Goal: Information Seeking & Learning: Compare options

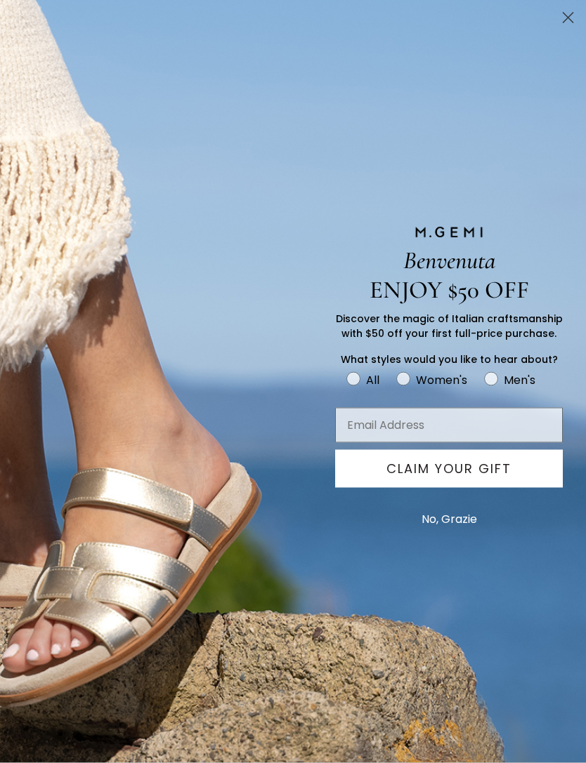
scroll to position [732, 0]
click at [567, 18] on icon "Close dialog" at bounding box center [568, 18] width 10 height 10
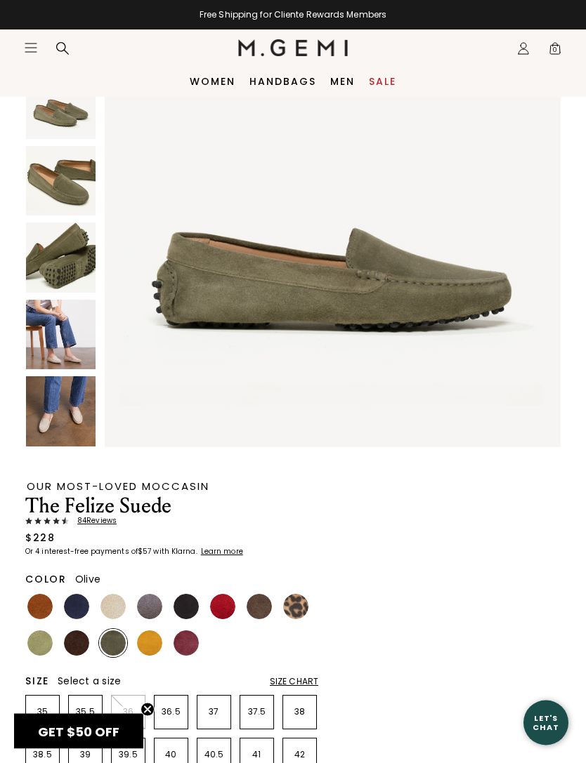
scroll to position [147, 0]
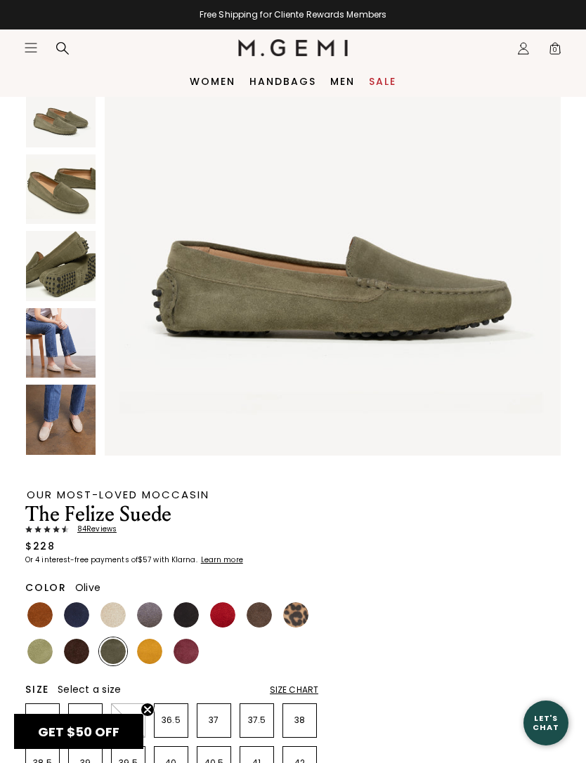
click at [303, 612] on img at bounding box center [295, 614] width 25 height 25
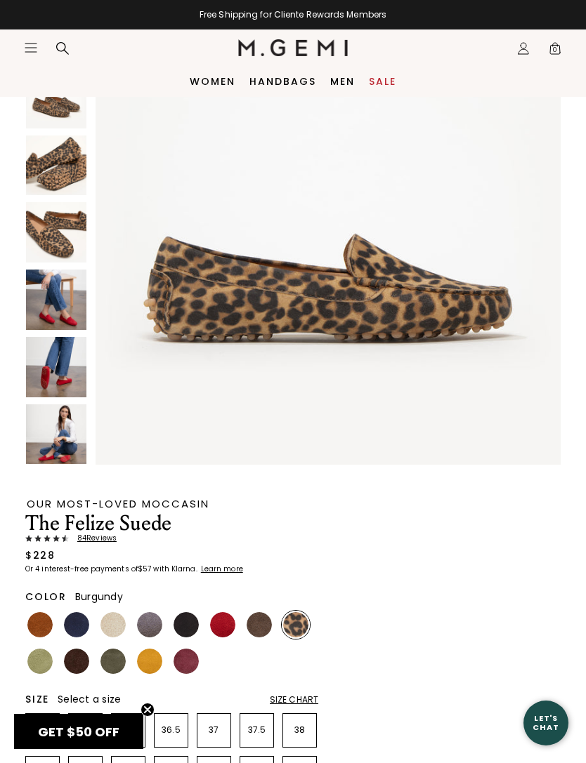
click at [192, 654] on img at bounding box center [185, 661] width 25 height 25
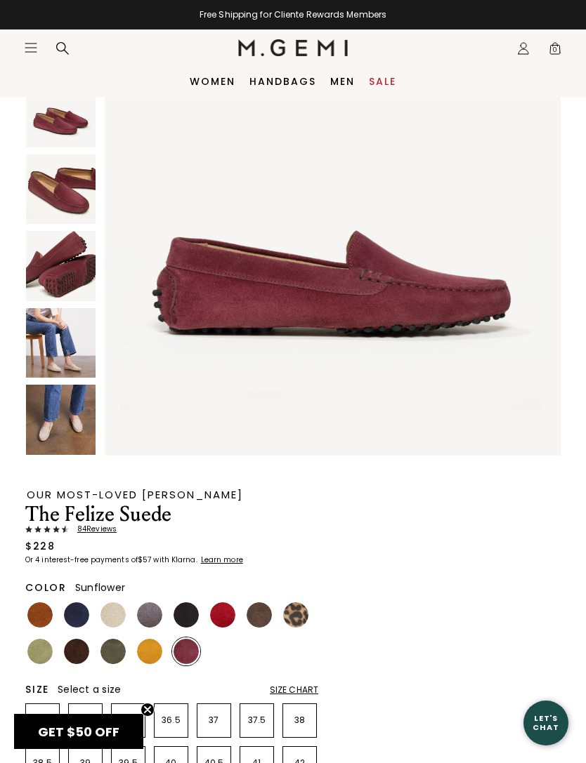
click at [157, 645] on img at bounding box center [149, 651] width 25 height 25
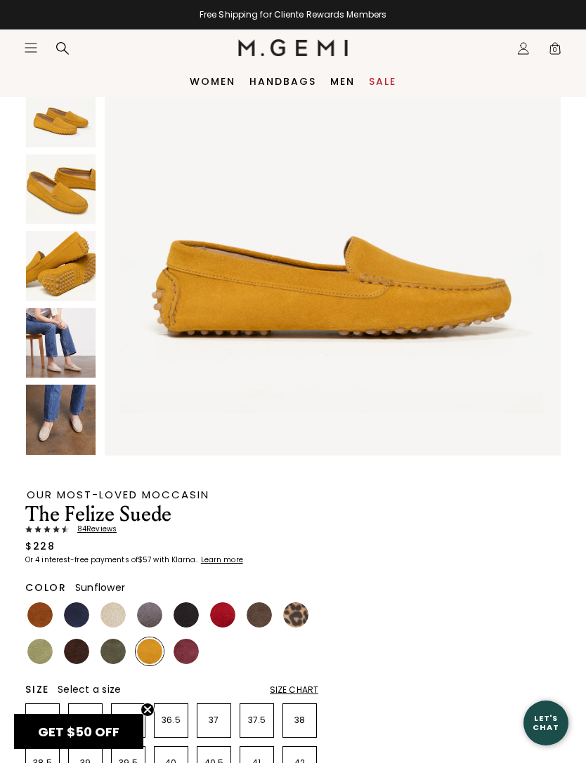
click at [113, 643] on img at bounding box center [112, 651] width 25 height 25
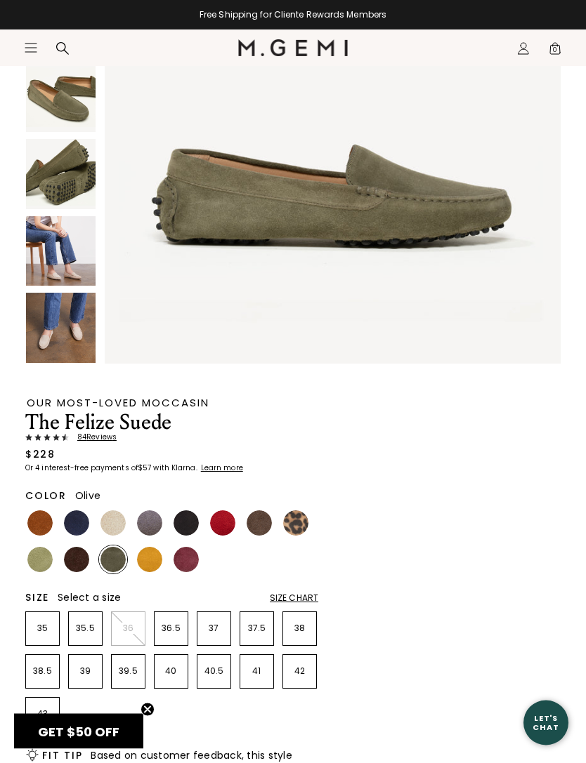
scroll to position [240, 0]
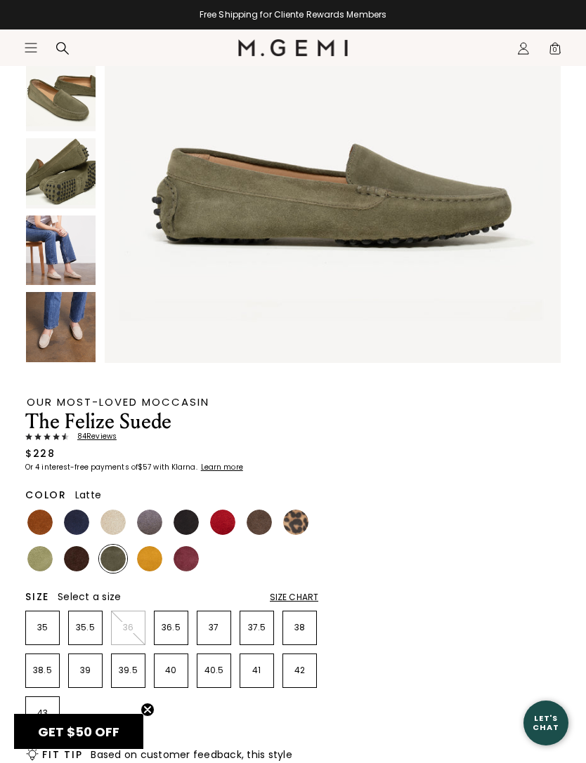
click at [116, 521] on img at bounding box center [112, 522] width 25 height 25
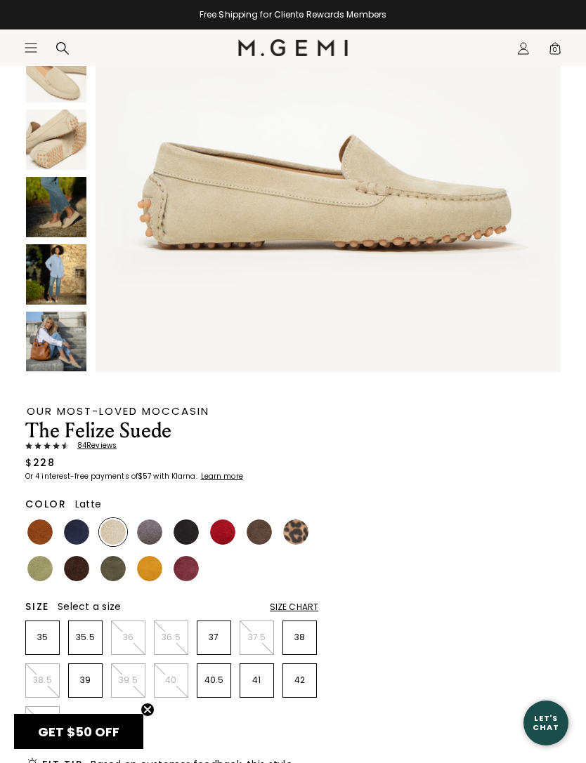
click at [77, 527] on img at bounding box center [76, 532] width 25 height 25
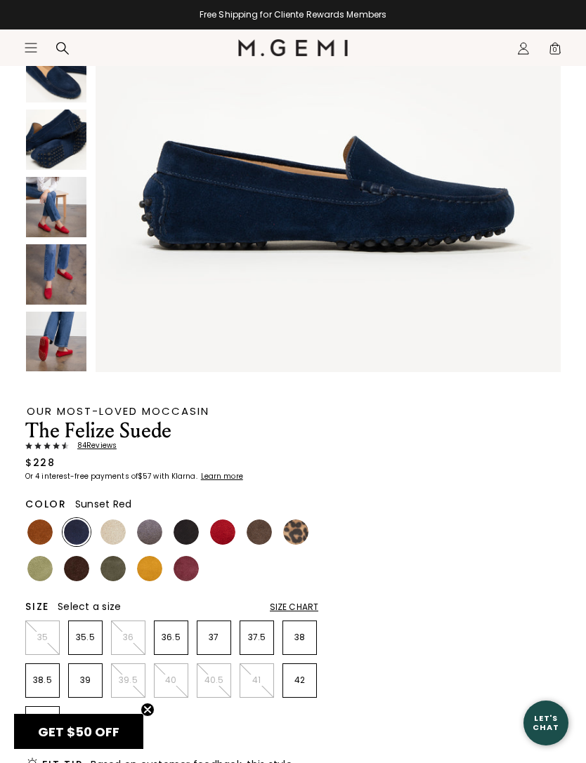
click at [219, 524] on img at bounding box center [222, 532] width 25 height 25
